Goal: Task Accomplishment & Management: Manage account settings

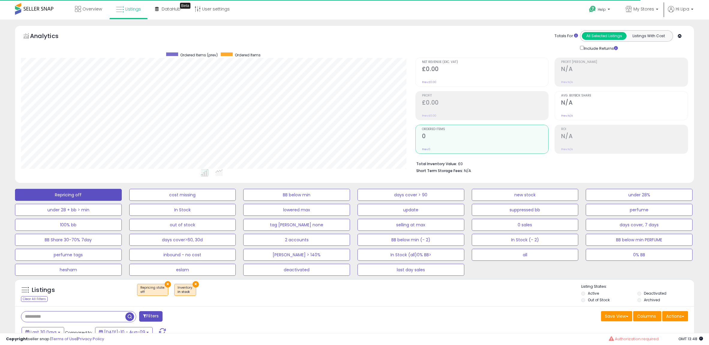
select select "**"
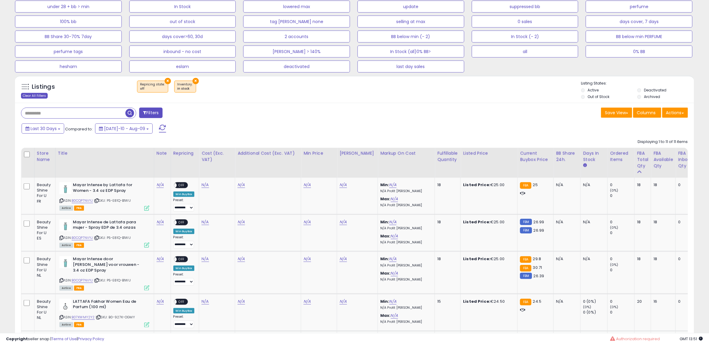
scroll to position [127, 0]
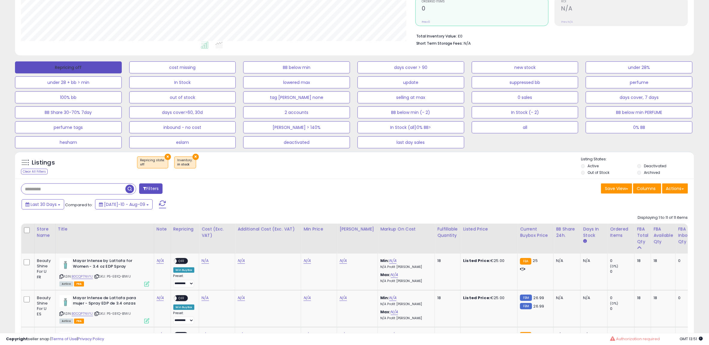
click at [57, 69] on button "Repricing off" at bounding box center [68, 67] width 107 height 12
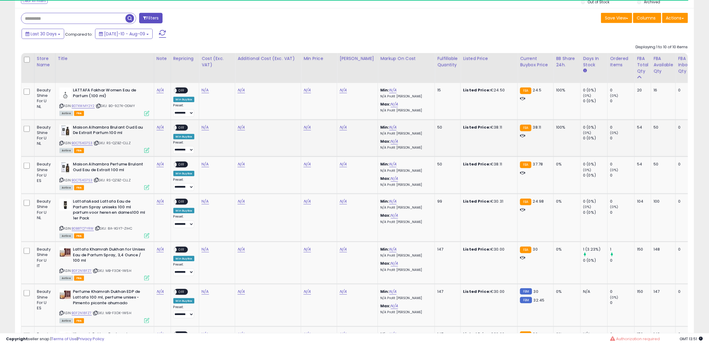
scroll to position [316, 0]
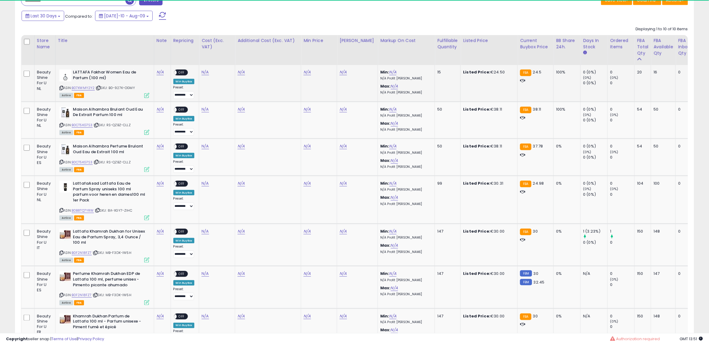
click at [100, 88] on icon at bounding box center [99, 87] width 4 height 3
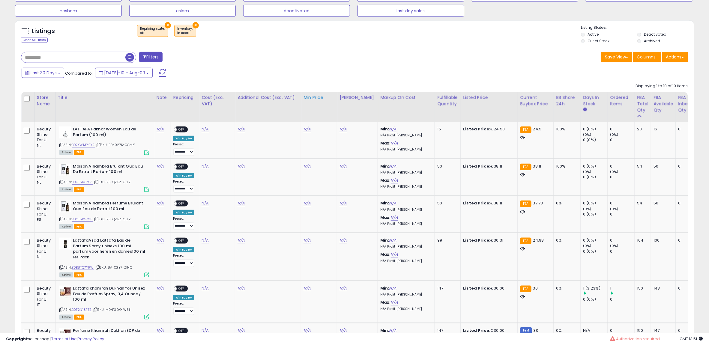
scroll to position [252, 0]
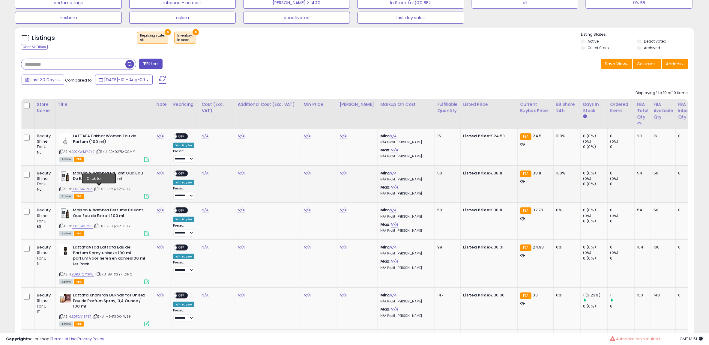
click at [98, 190] on icon at bounding box center [96, 188] width 4 height 3
click at [100, 151] on icon at bounding box center [99, 151] width 4 height 3
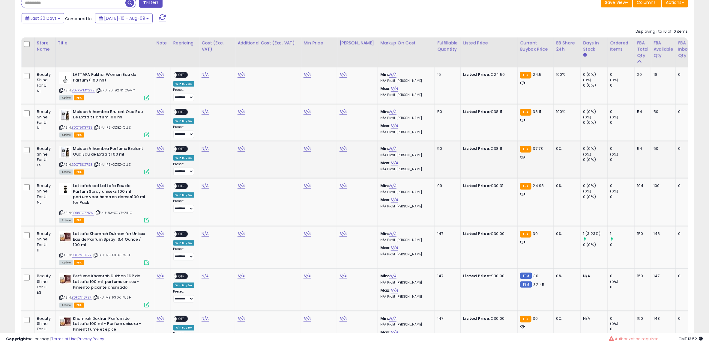
scroll to position [328, 0]
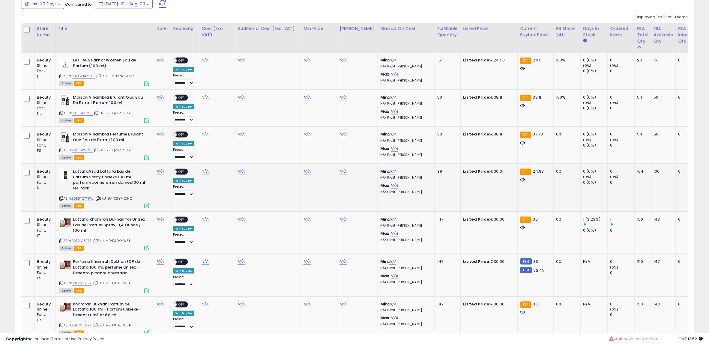
click at [100, 195] on div "ASIN: B0B8TQ7YRW | SKU: 8A-XGY7-ZIHC Active FBA" at bounding box center [104, 188] width 90 height 39
click at [100, 197] on icon at bounding box center [98, 198] width 4 height 3
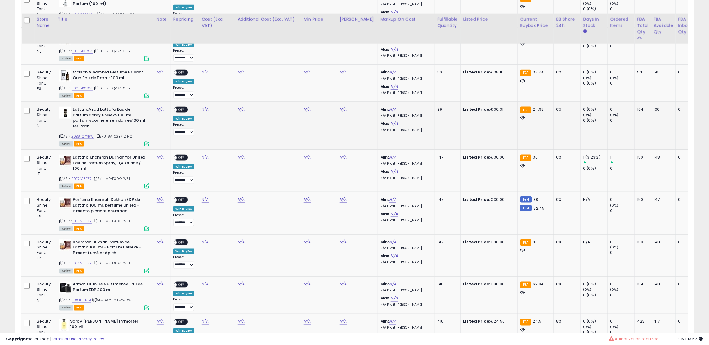
scroll to position [404, 0]
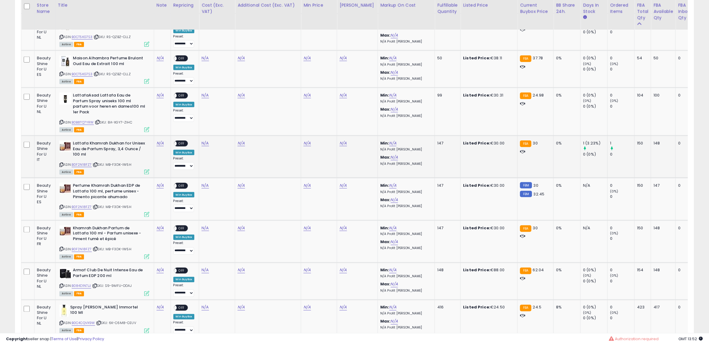
click at [99, 162] on span "| SKU: MB-F3DK-IW5H" at bounding box center [112, 164] width 39 height 5
click at [95, 163] on icon at bounding box center [96, 164] width 4 height 3
click at [96, 283] on div "ASIN: B084D1N7JJ | SKU: S9-9MFU-ODAJ Active FBA" at bounding box center [104, 282] width 90 height 28
click at [96, 285] on icon at bounding box center [95, 286] width 4 height 3
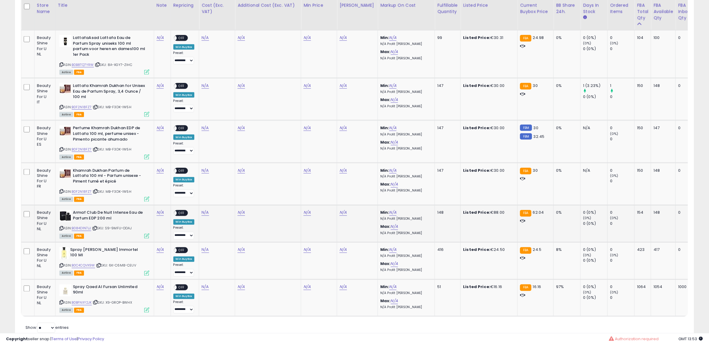
scroll to position [480, 0]
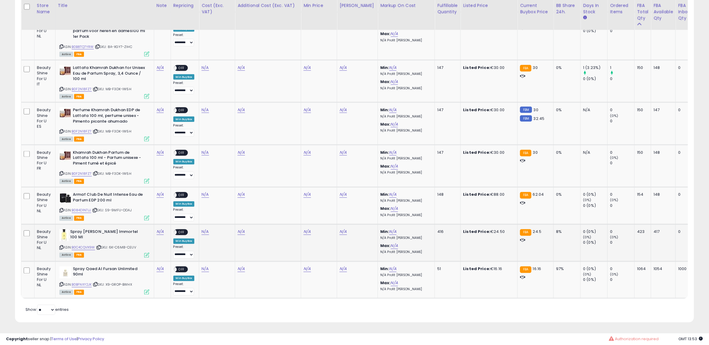
click at [101, 246] on icon at bounding box center [99, 247] width 4 height 3
click at [97, 275] on div "ASIN: B0BFNXY2JK | SKU: X9-GROP-BWHX Active FBA" at bounding box center [104, 281] width 90 height 28
click at [97, 283] on icon at bounding box center [96, 284] width 4 height 3
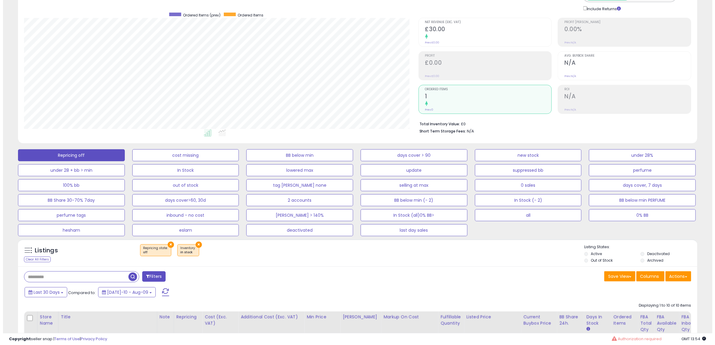
scroll to position [0, 0]
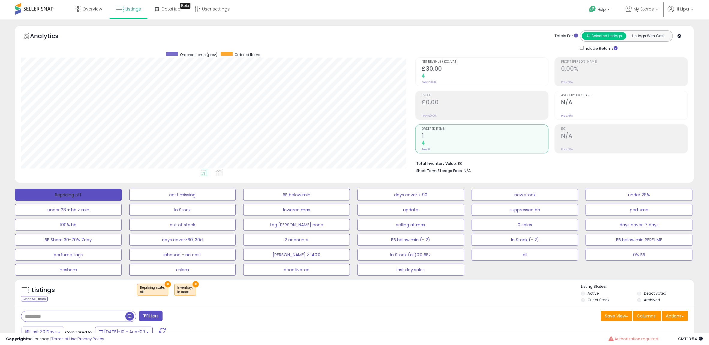
click at [82, 193] on button "Repricing off" at bounding box center [68, 195] width 107 height 12
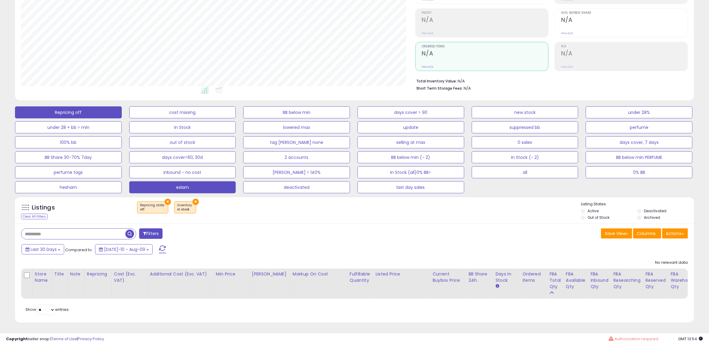
scroll to position [88, 0]
